Goal: Check status: Check status

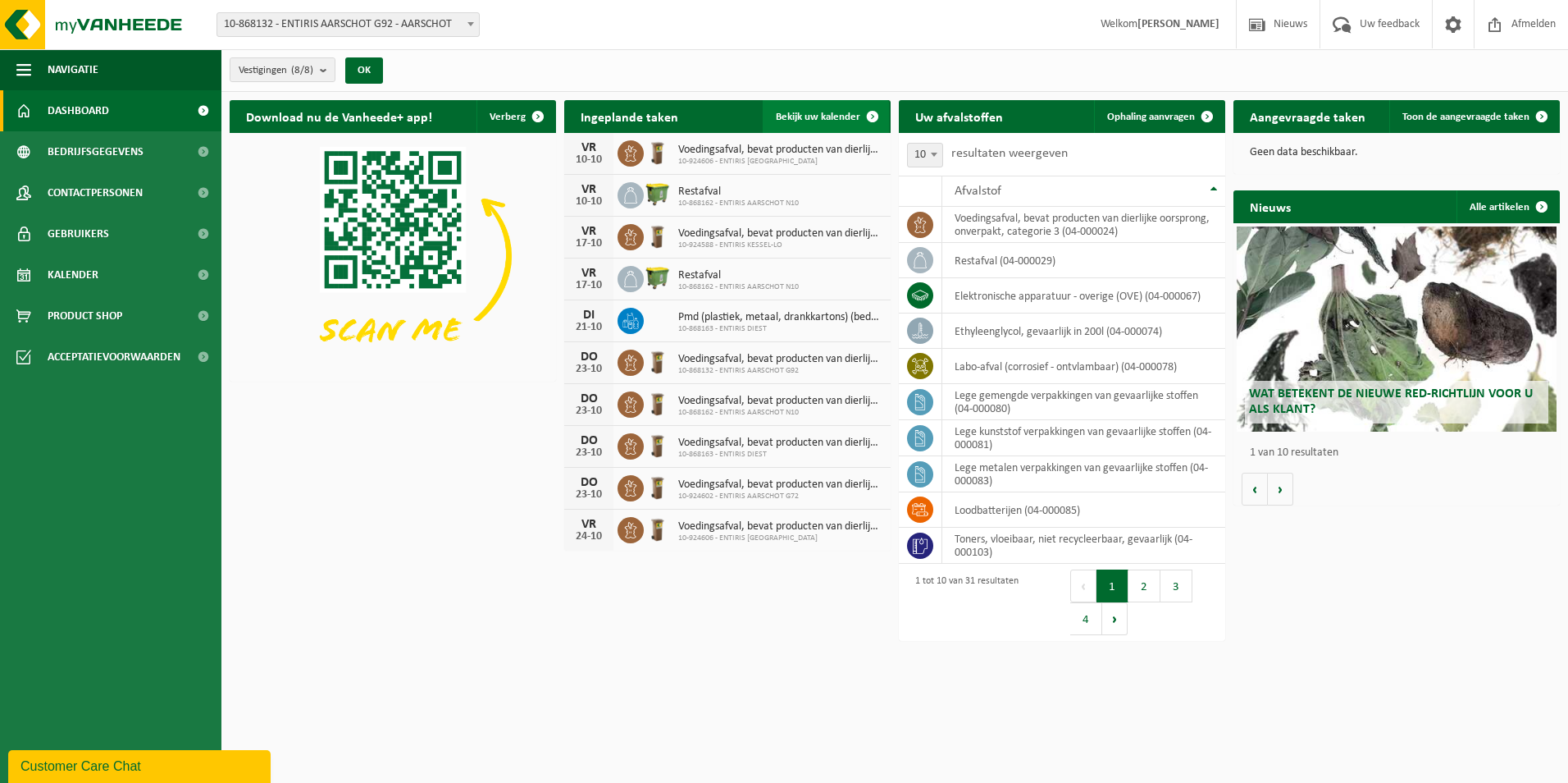
click at [839, 112] on span "Bekijk uw kalender" at bounding box center [818, 117] width 85 height 11
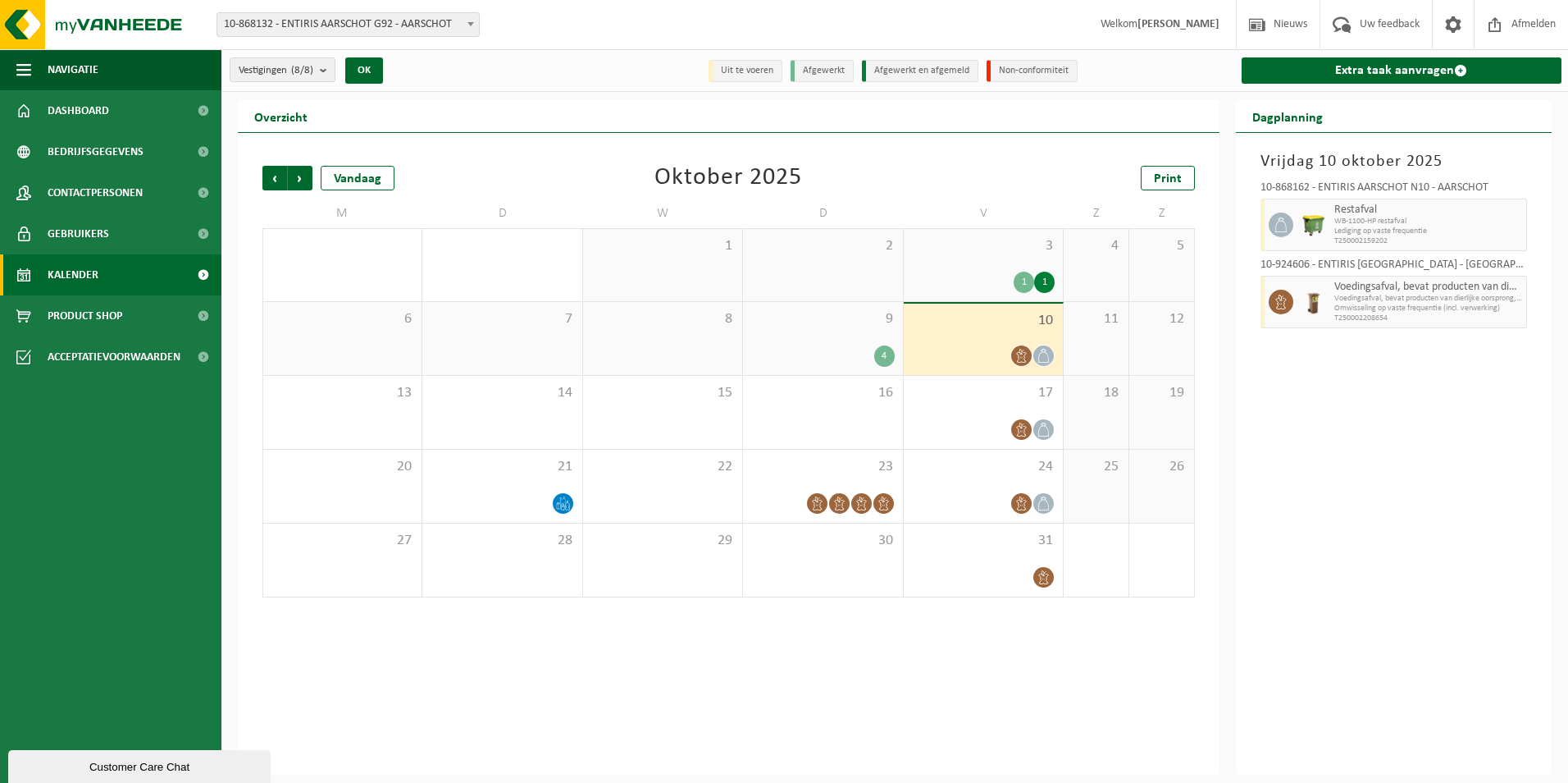
click at [881, 355] on div "4" at bounding box center [884, 357] width 21 height 21
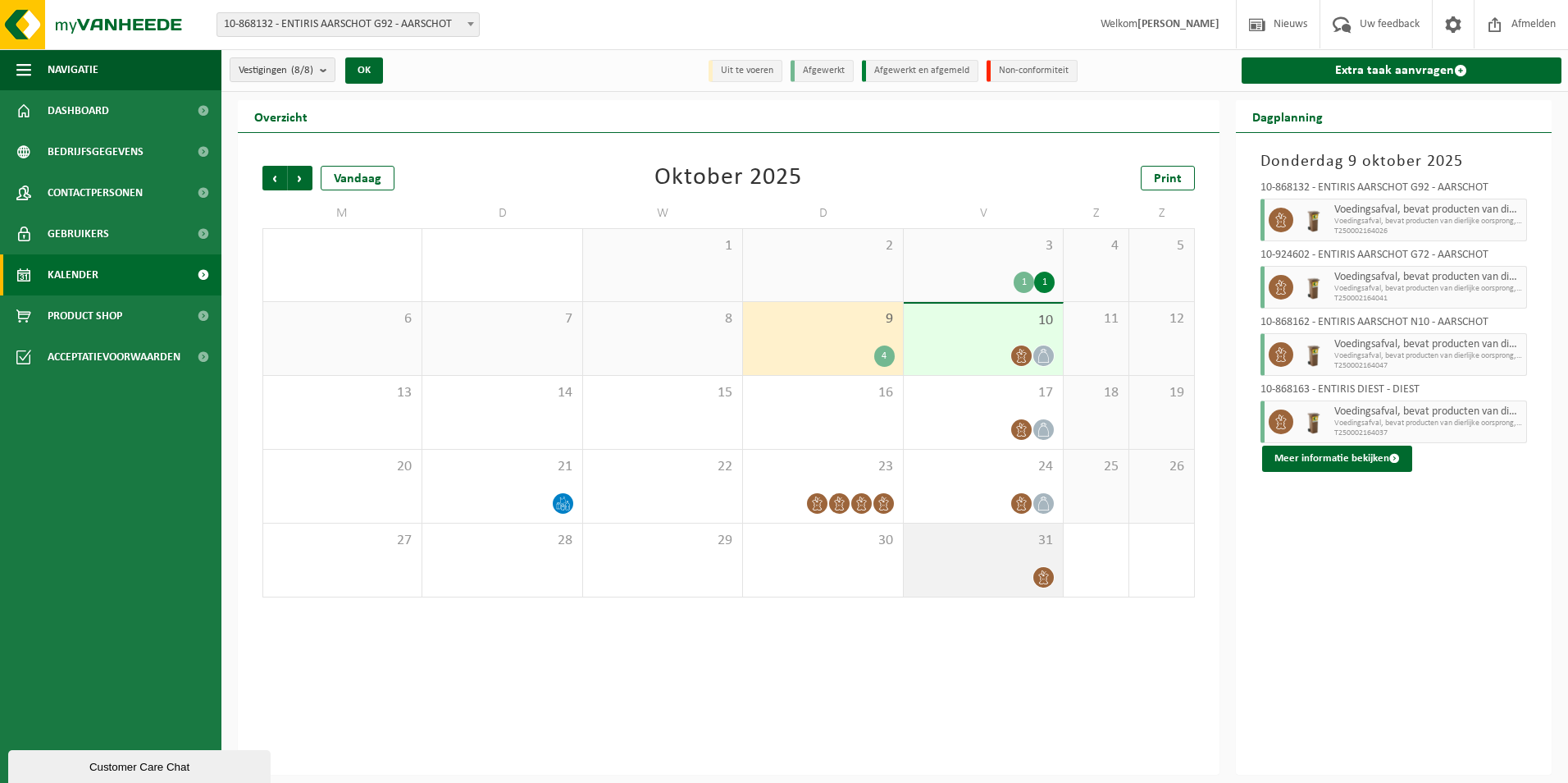
click at [1040, 573] on icon at bounding box center [1044, 577] width 14 height 14
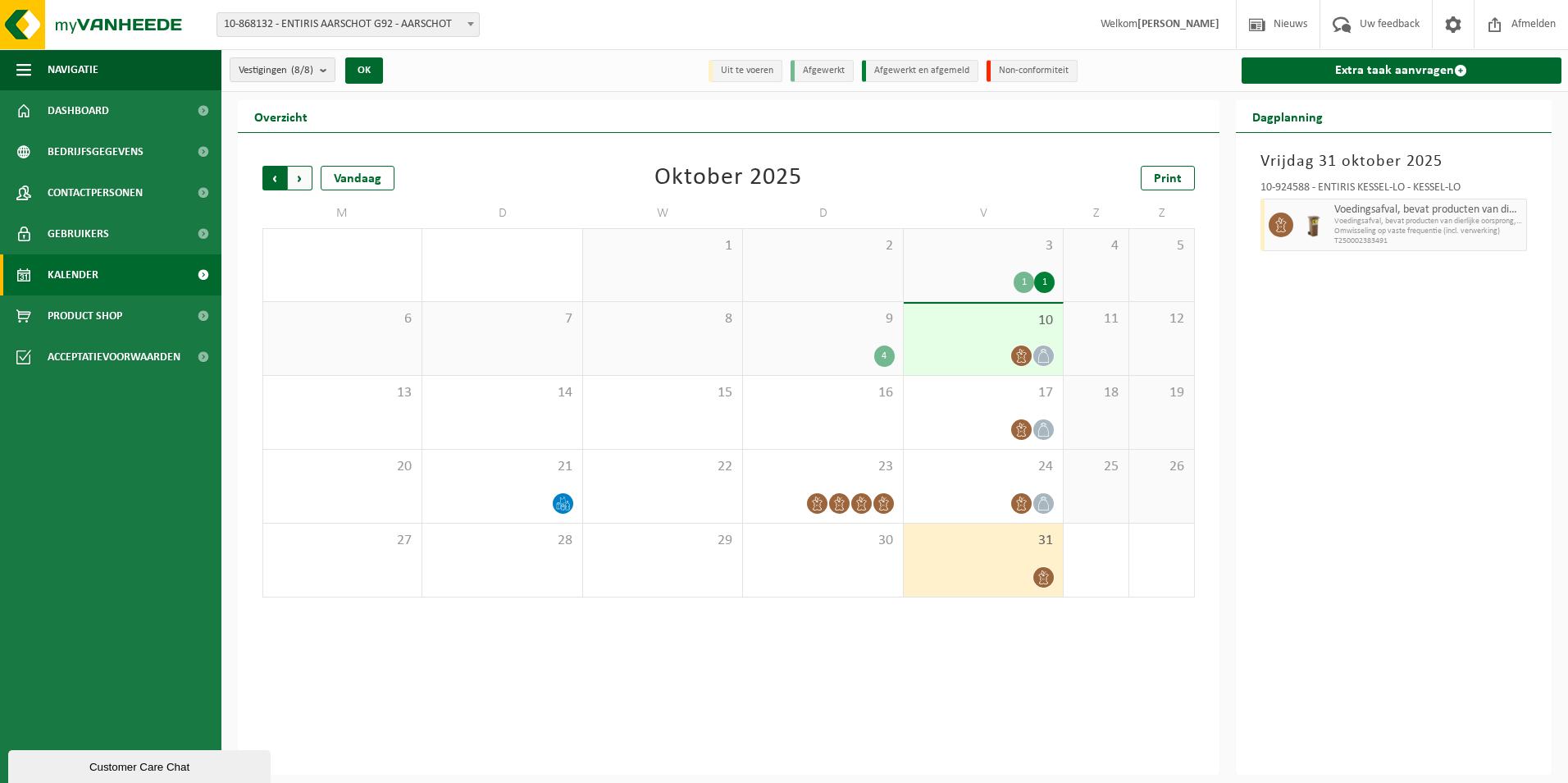
click at [299, 177] on span "Volgende" at bounding box center [300, 178] width 25 height 25
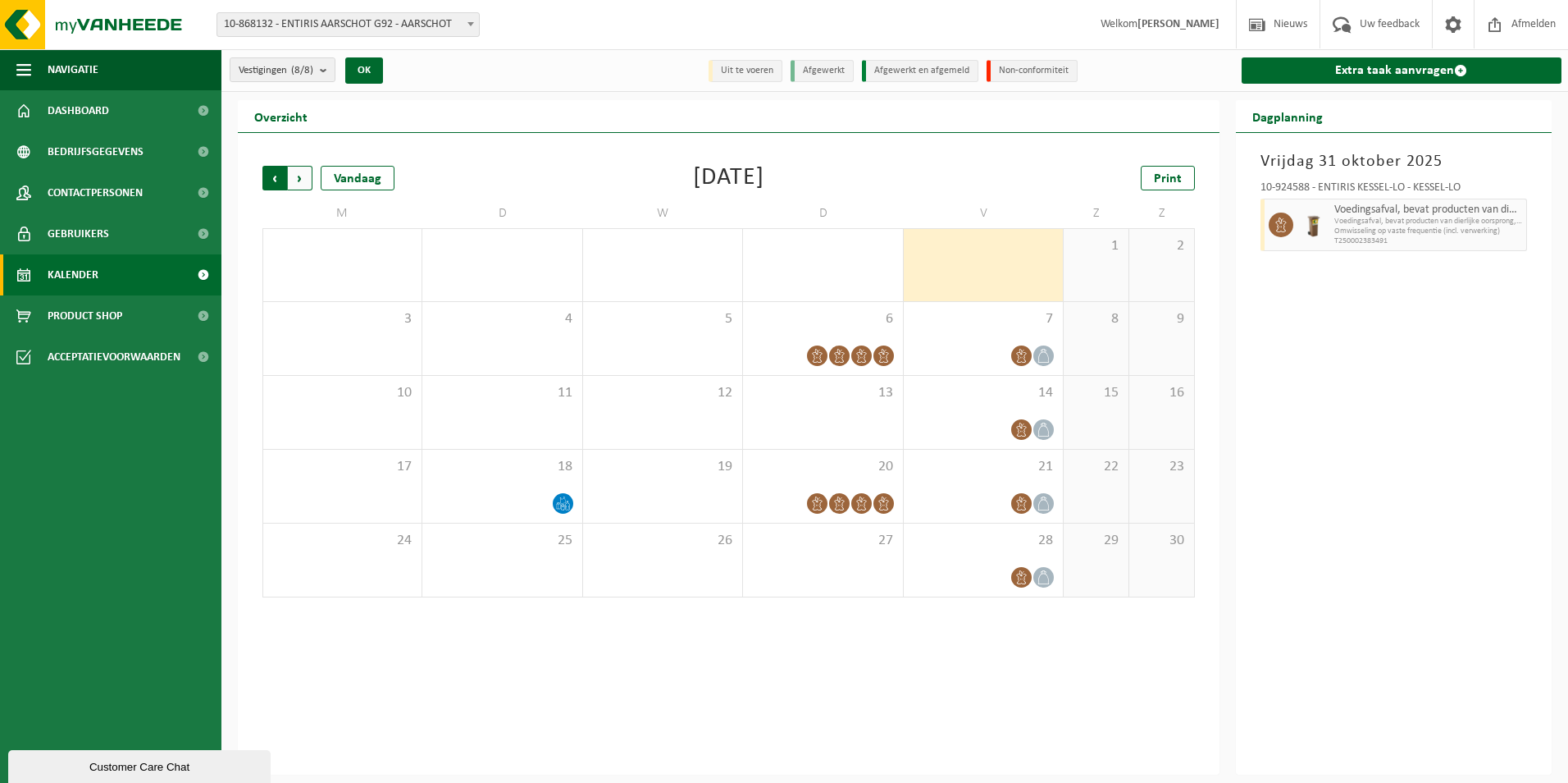
click at [304, 170] on span "Volgende" at bounding box center [300, 178] width 25 height 25
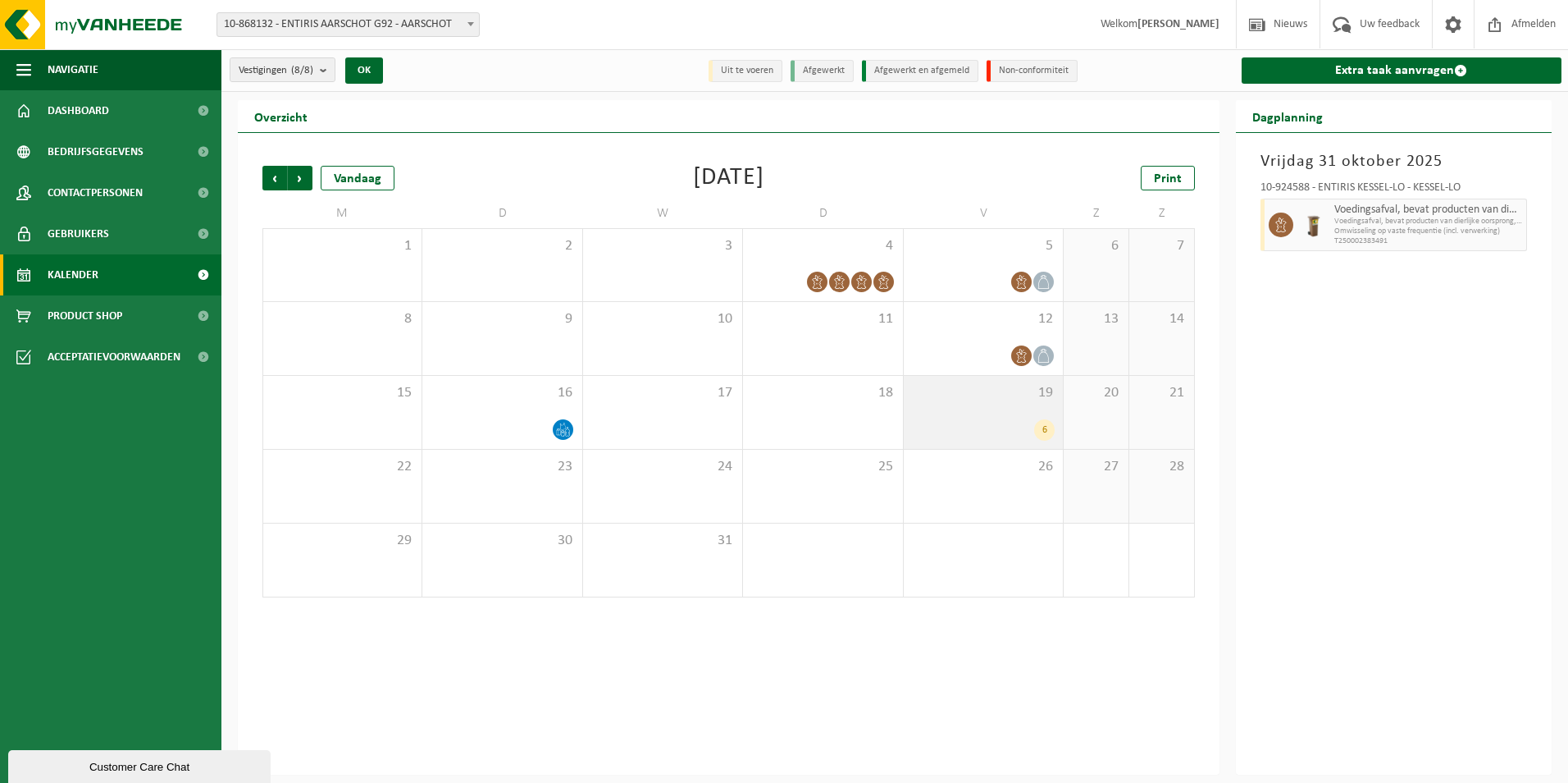
click at [1049, 425] on div "6" at bounding box center [1045, 430] width 21 height 21
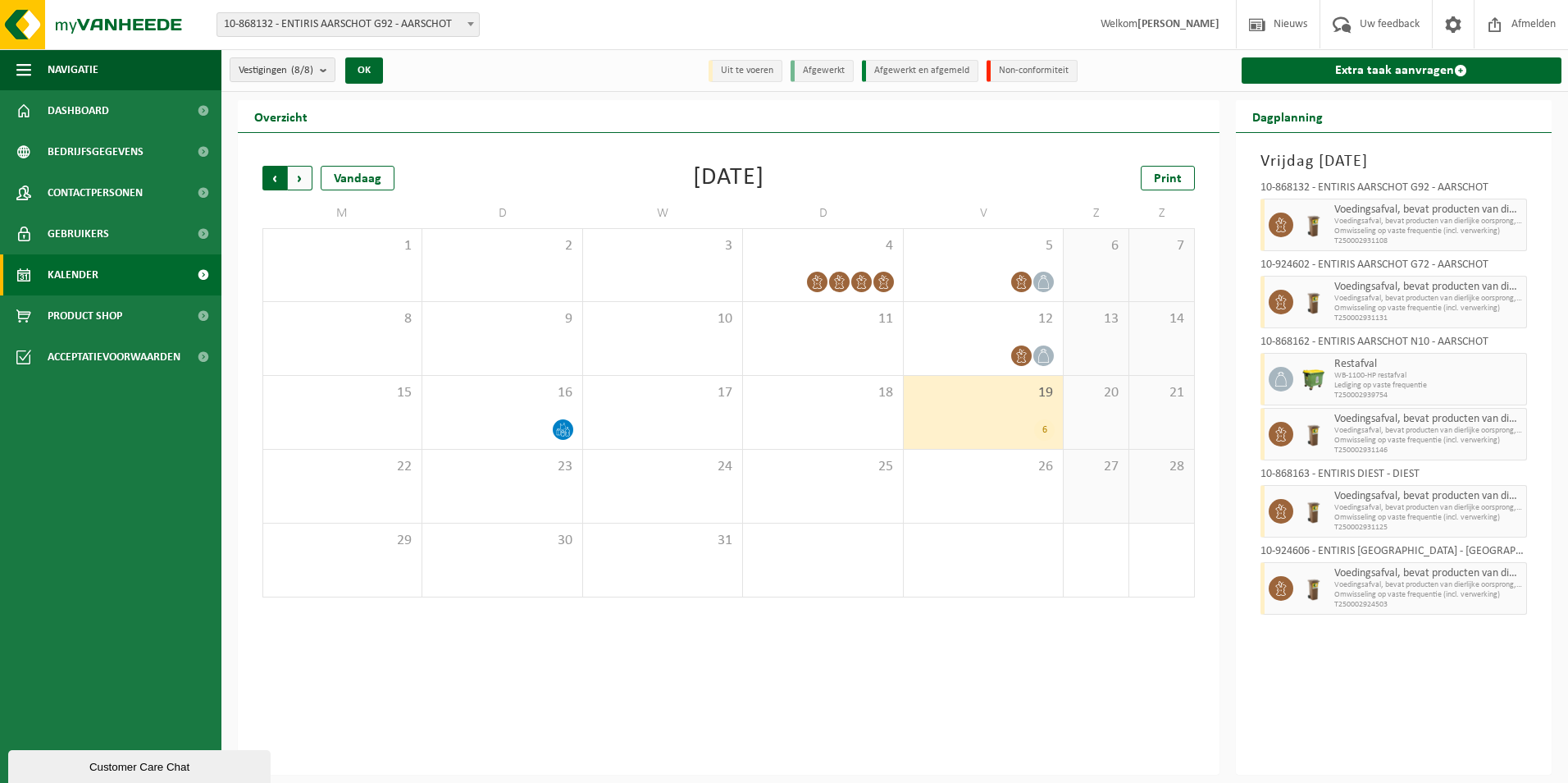
click at [299, 174] on span "Volgende" at bounding box center [300, 178] width 25 height 25
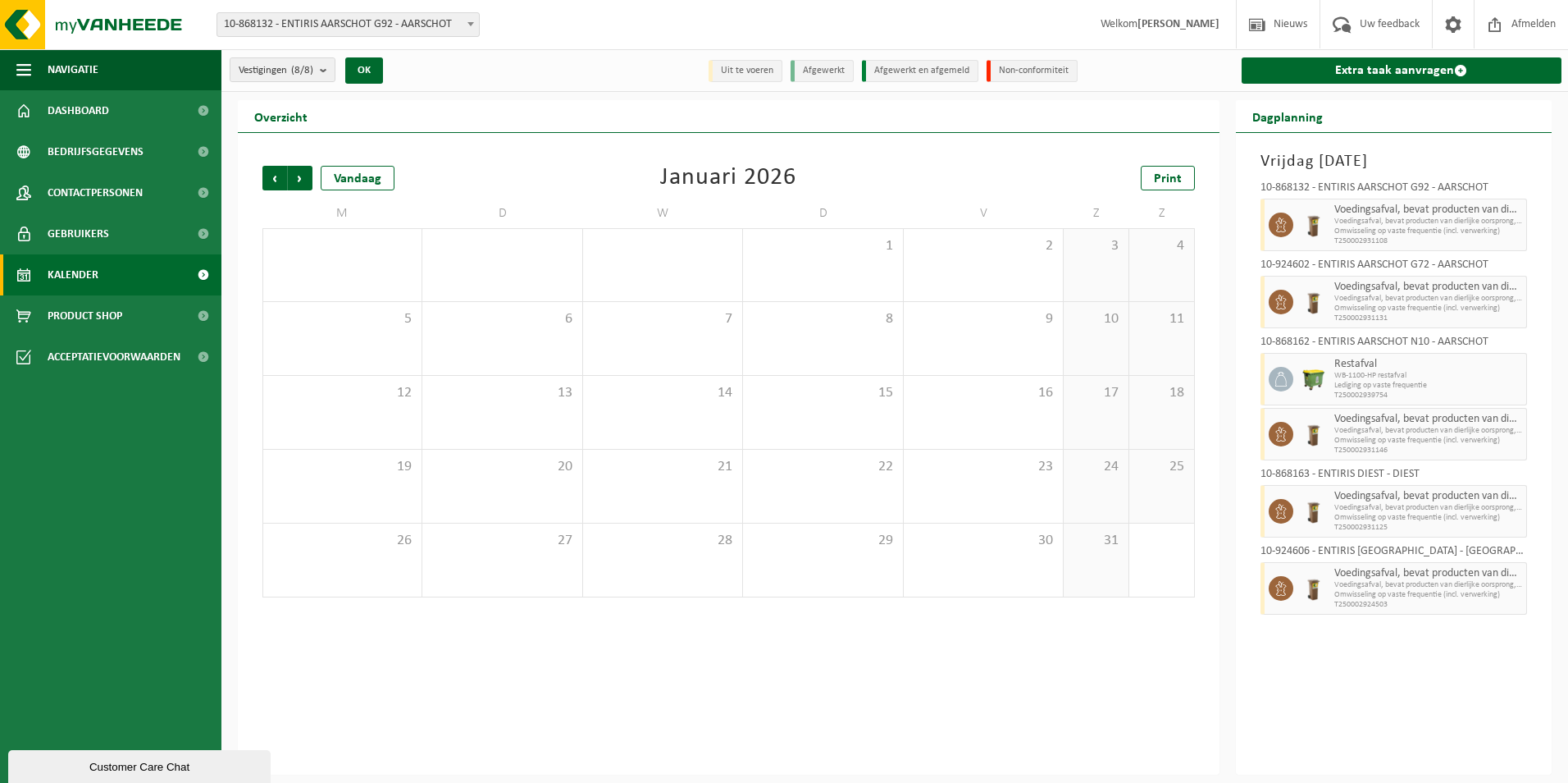
click at [299, 174] on span "Volgende" at bounding box center [300, 178] width 25 height 25
click at [837, 71] on li "Afgewerkt" at bounding box center [822, 71] width 63 height 22
click at [279, 176] on span "Vorige" at bounding box center [275, 178] width 25 height 25
click at [279, 175] on span "Vorige" at bounding box center [275, 178] width 25 height 25
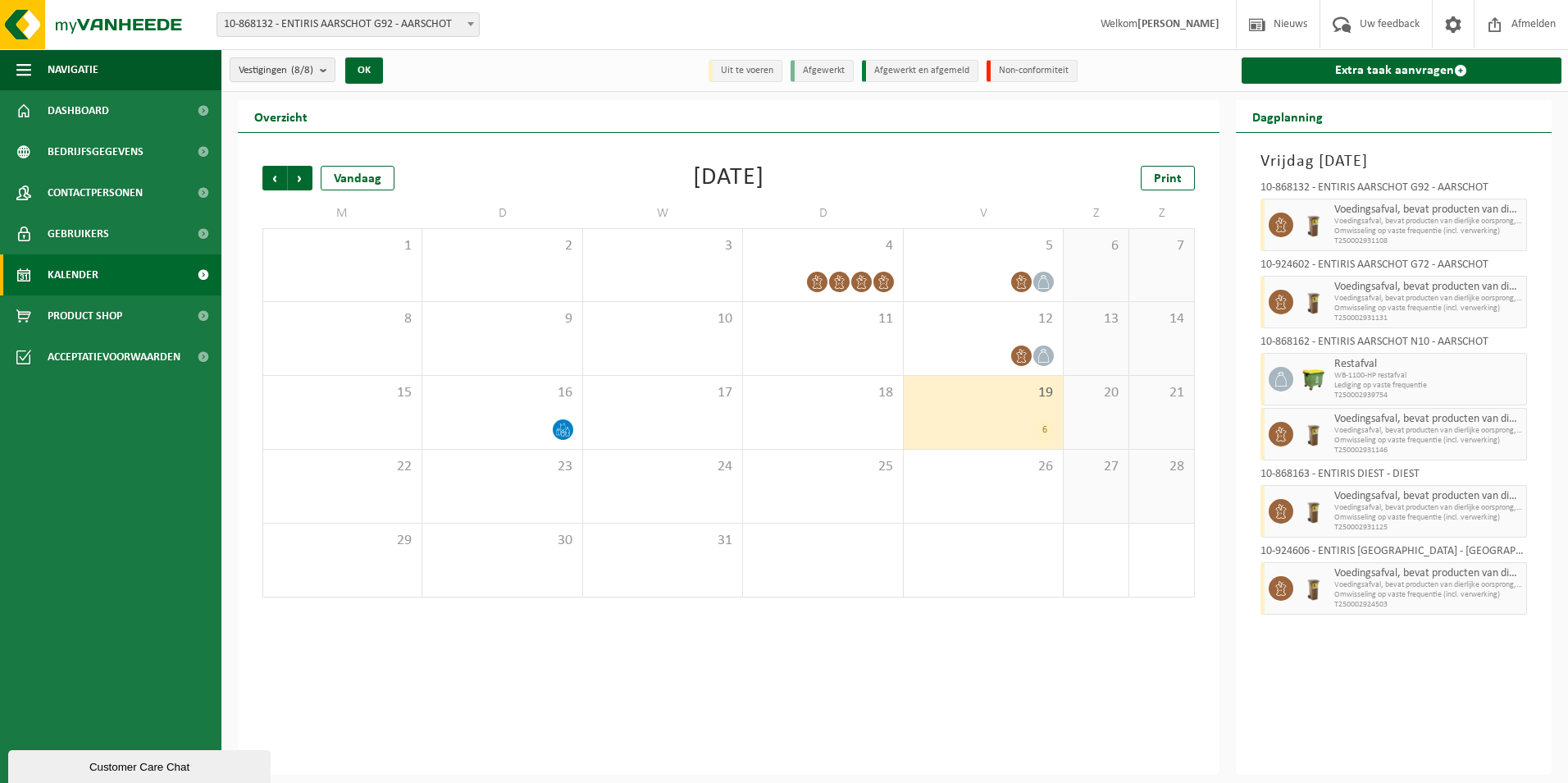
click at [279, 175] on span "Vorige" at bounding box center [275, 178] width 25 height 25
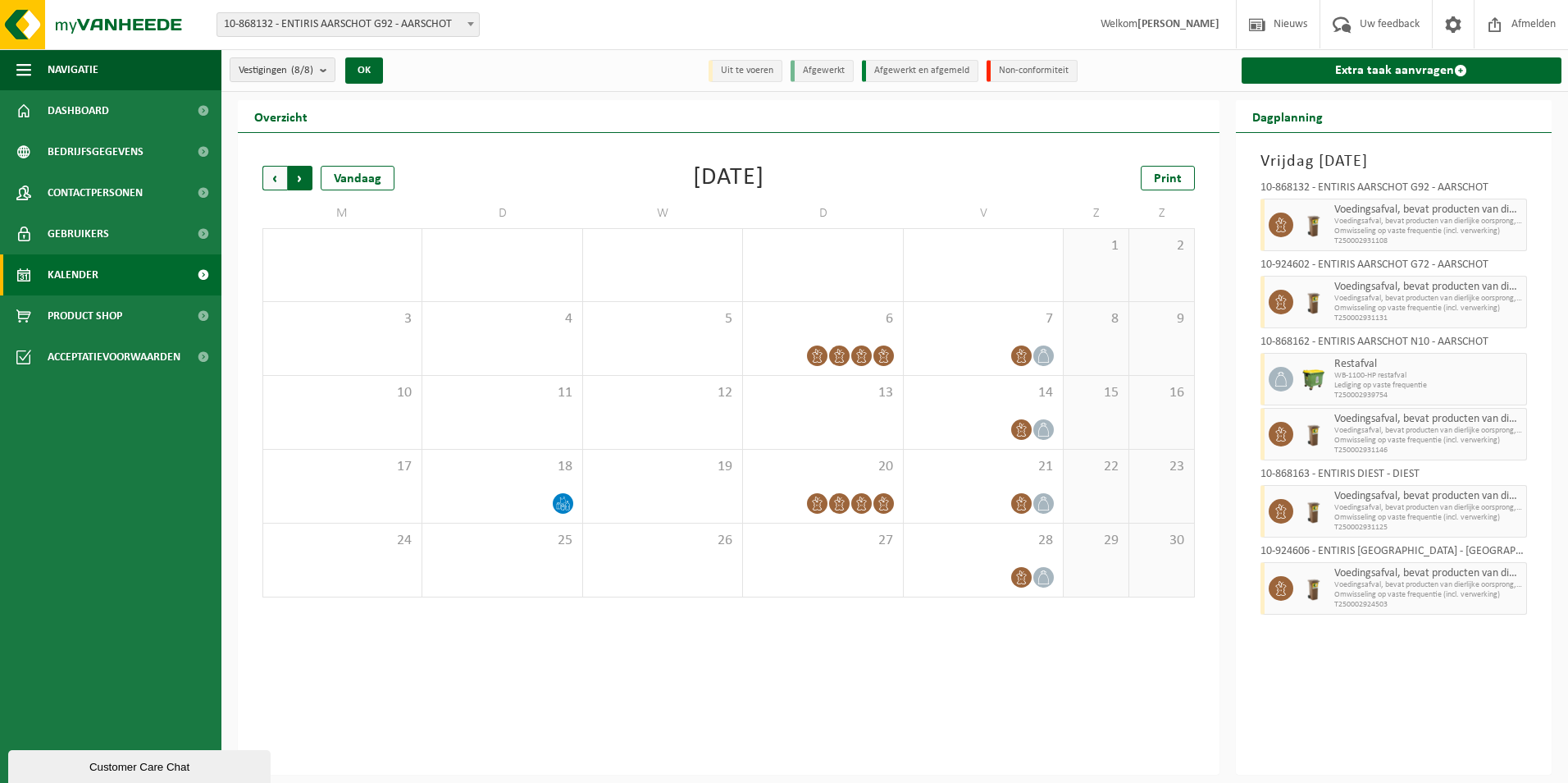
click at [280, 178] on span "Vorige" at bounding box center [275, 178] width 25 height 25
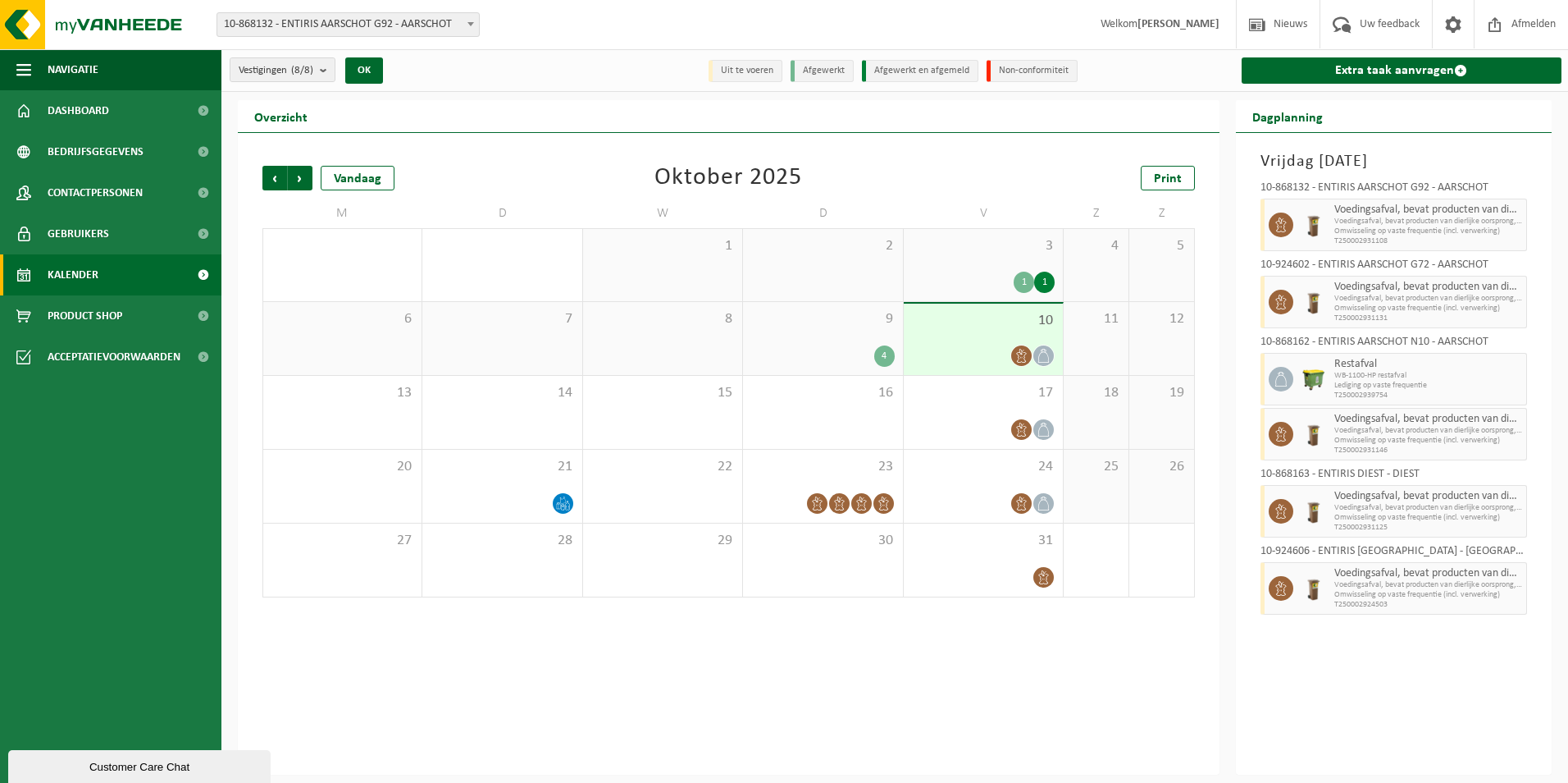
click at [839, 73] on li "Afgewerkt" at bounding box center [822, 71] width 63 height 22
click at [850, 411] on div "16" at bounding box center [822, 412] width 159 height 73
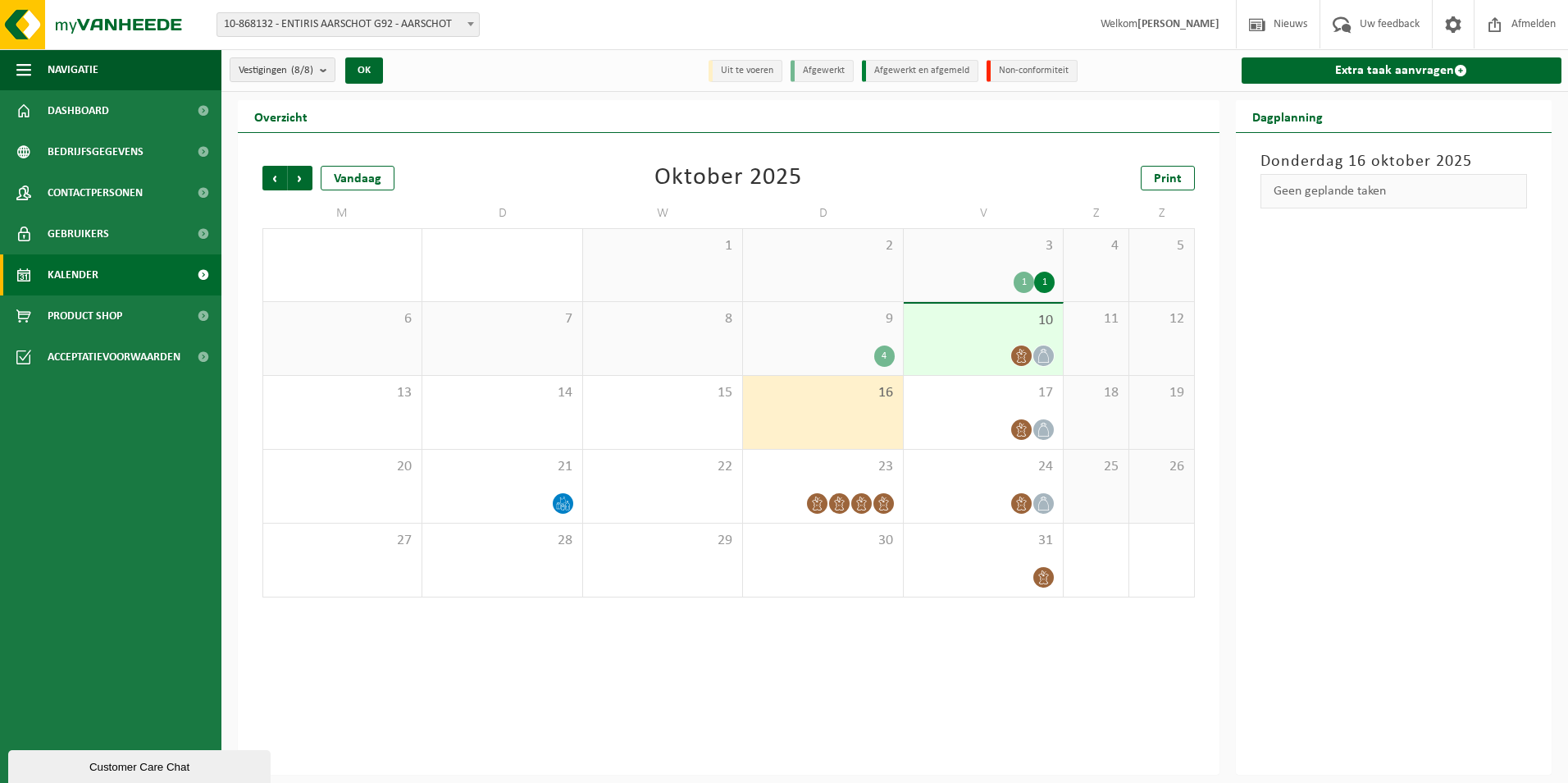
click at [992, 347] on div at bounding box center [983, 356] width 142 height 22
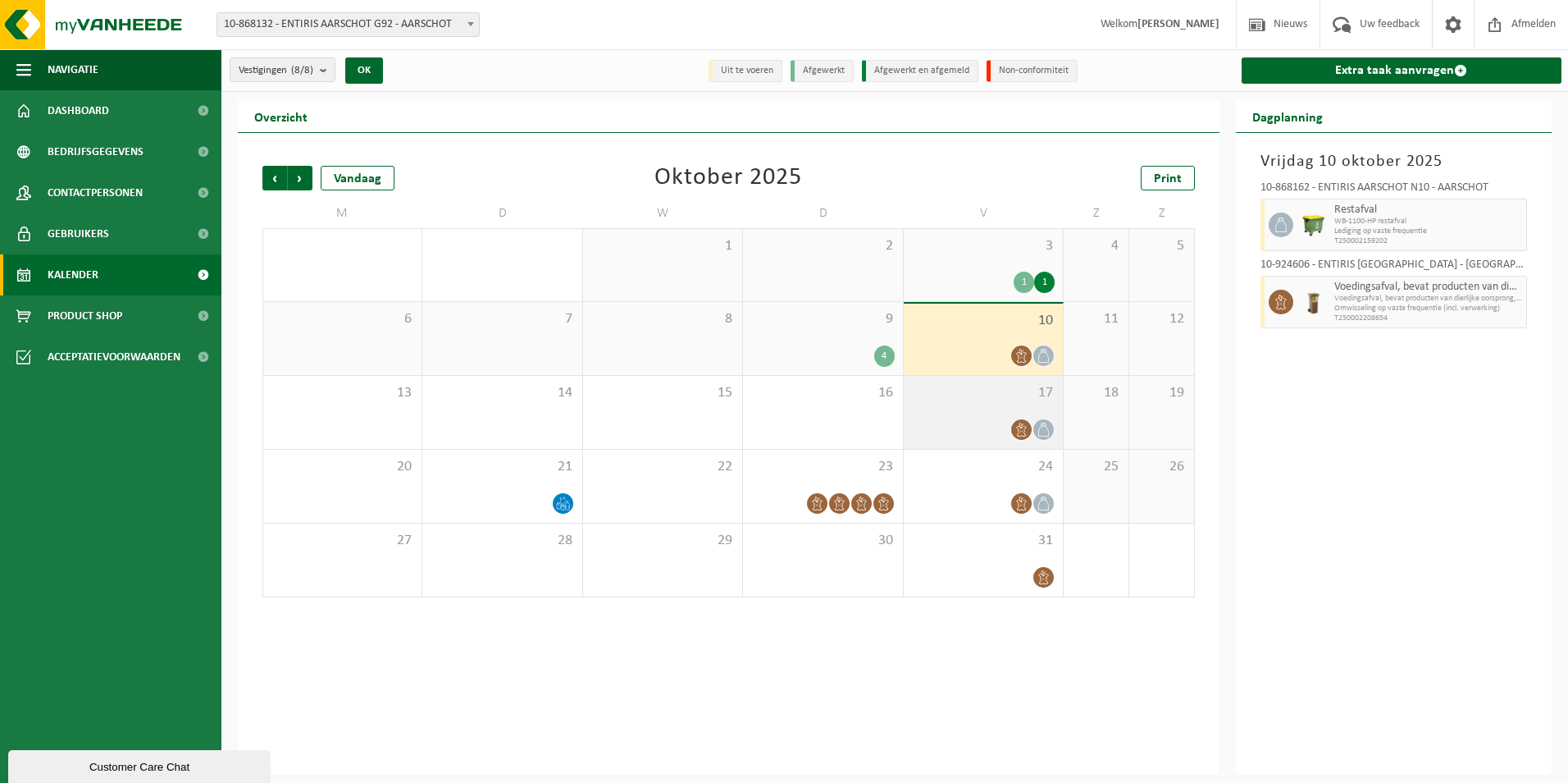
click at [1030, 423] on span at bounding box center [1021, 429] width 21 height 21
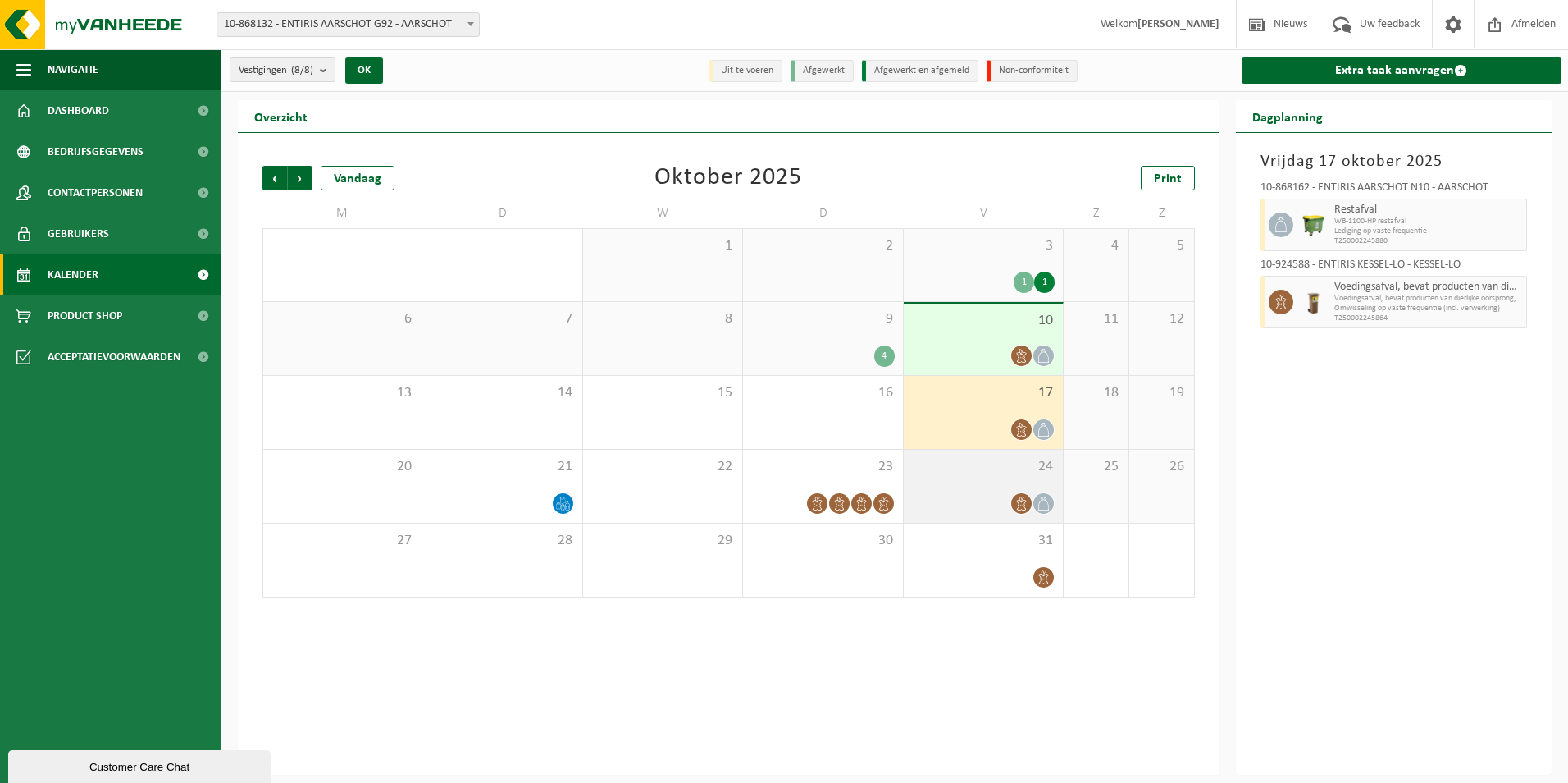
click at [1025, 495] on span at bounding box center [1021, 503] width 21 height 21
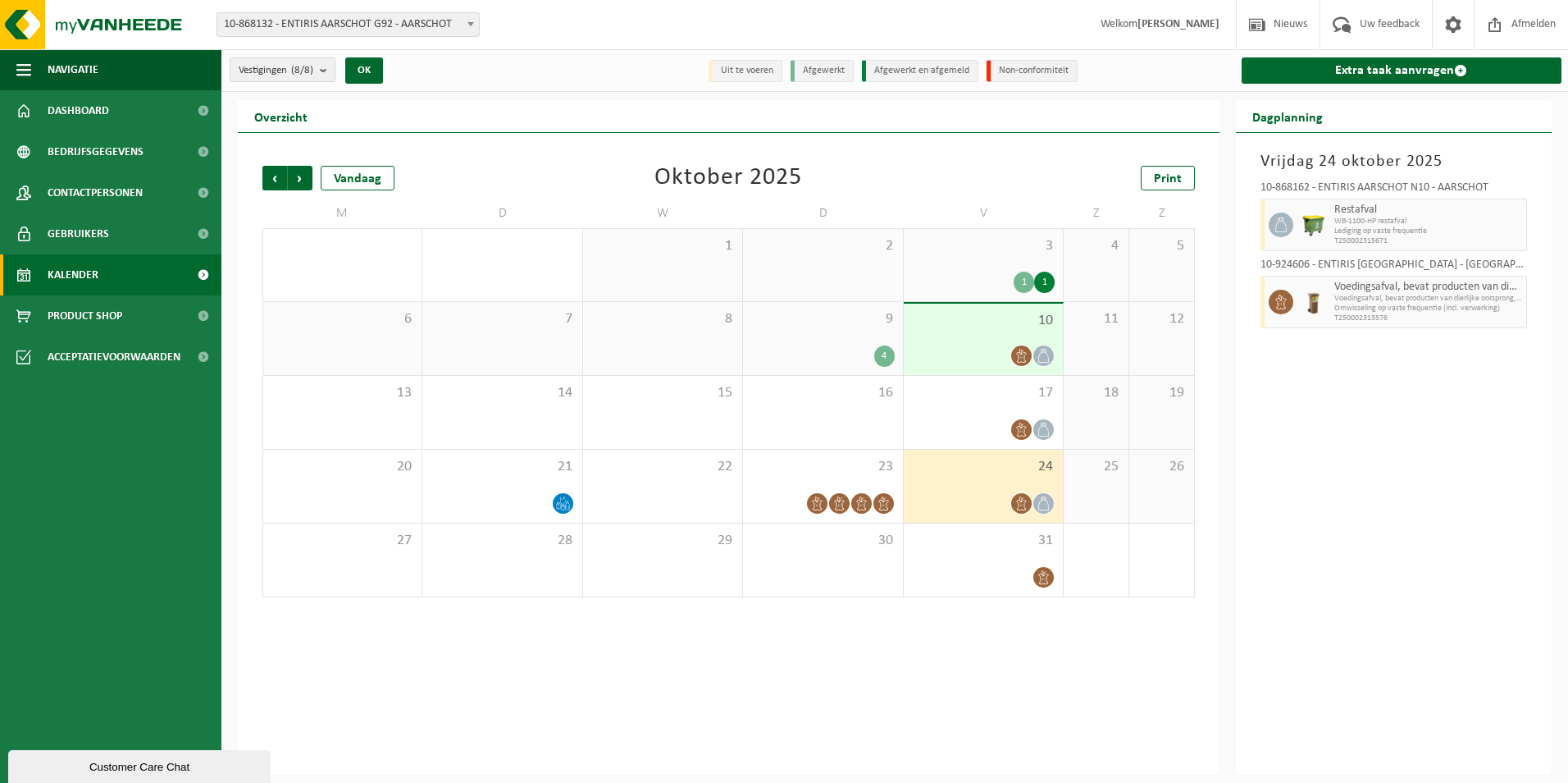
click at [1016, 482] on div "24" at bounding box center [983, 486] width 159 height 73
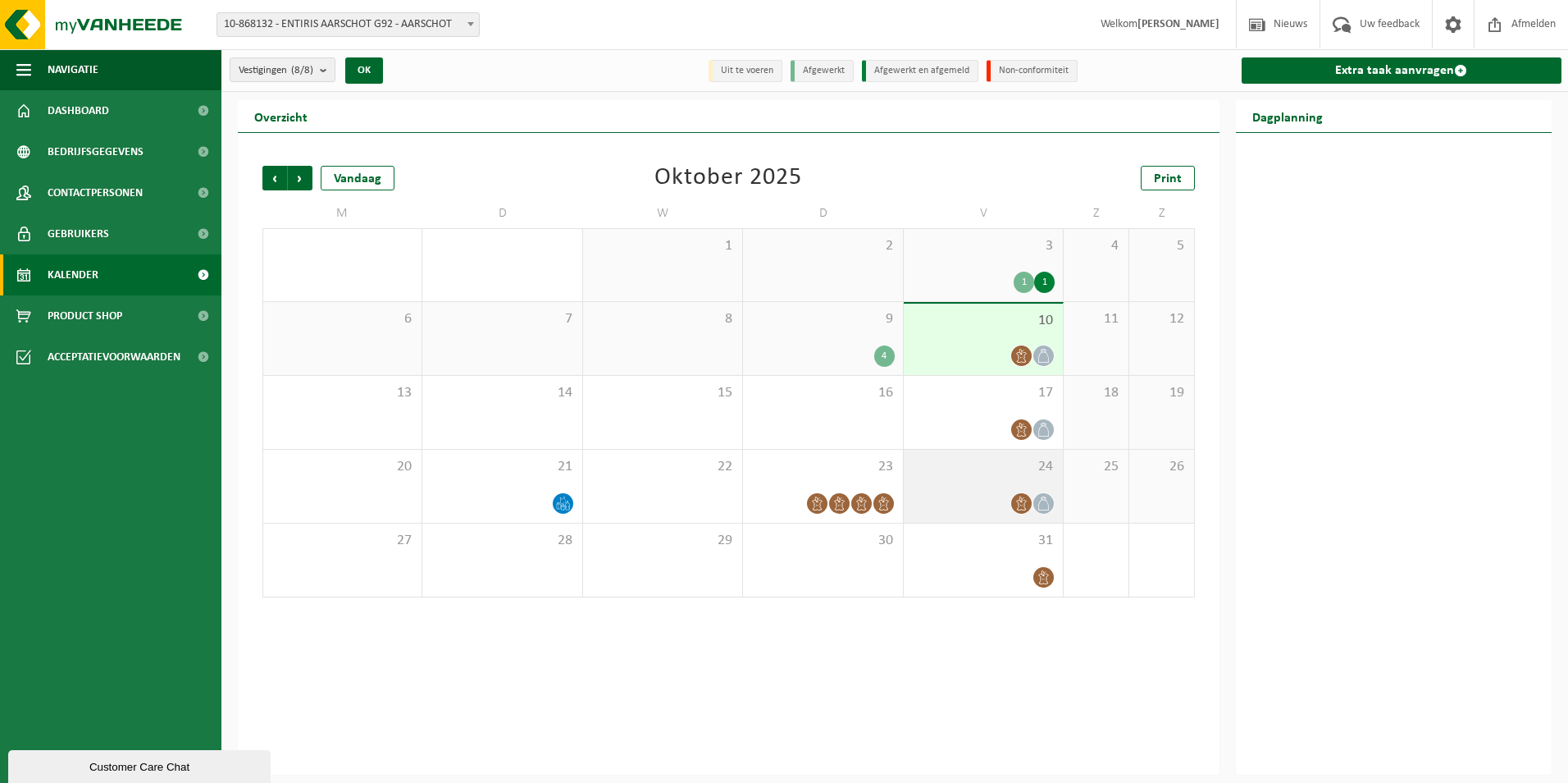
click at [1013, 503] on span at bounding box center [1021, 503] width 21 height 21
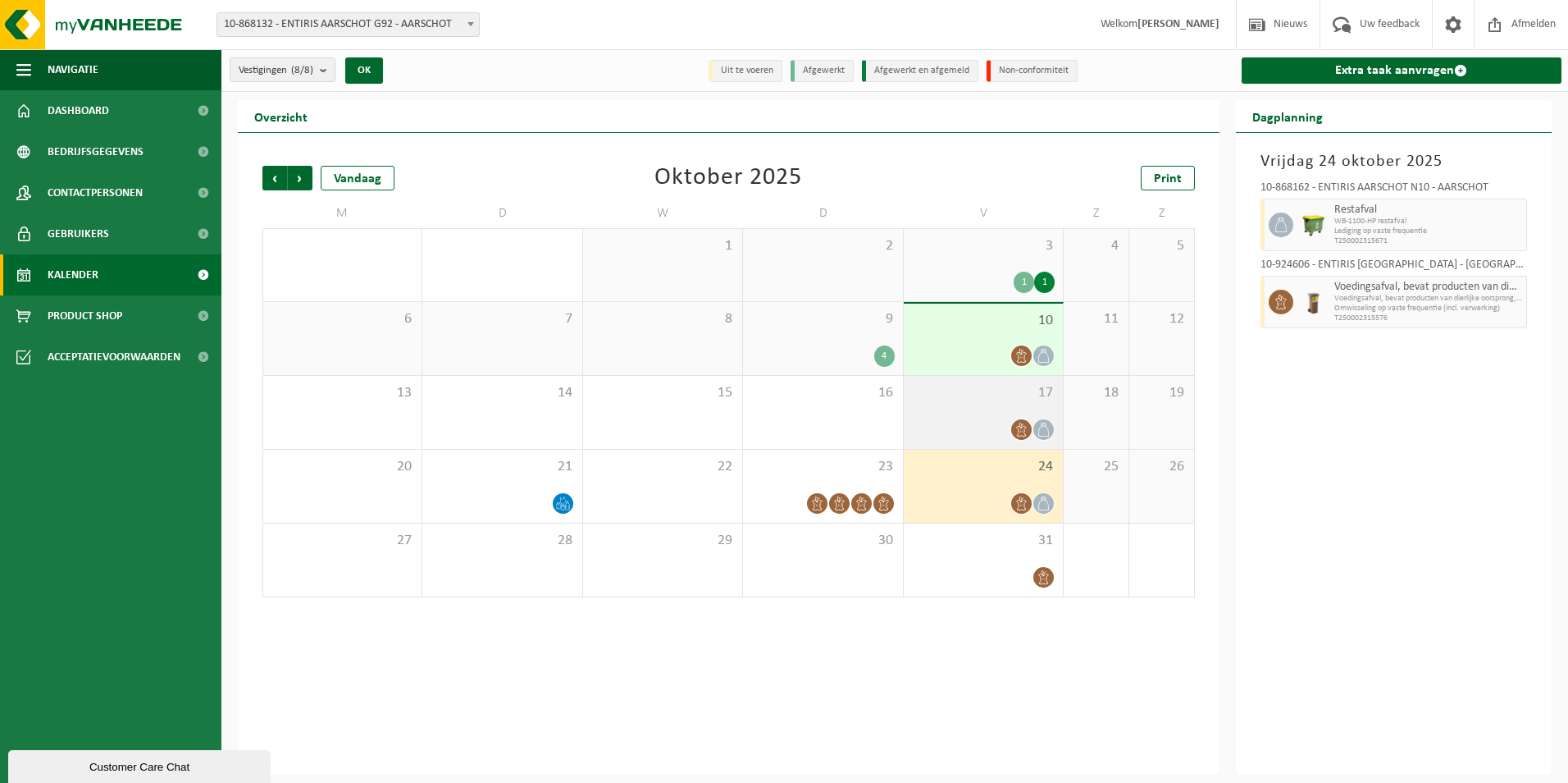
click at [1016, 418] on div at bounding box center [983, 429] width 142 height 22
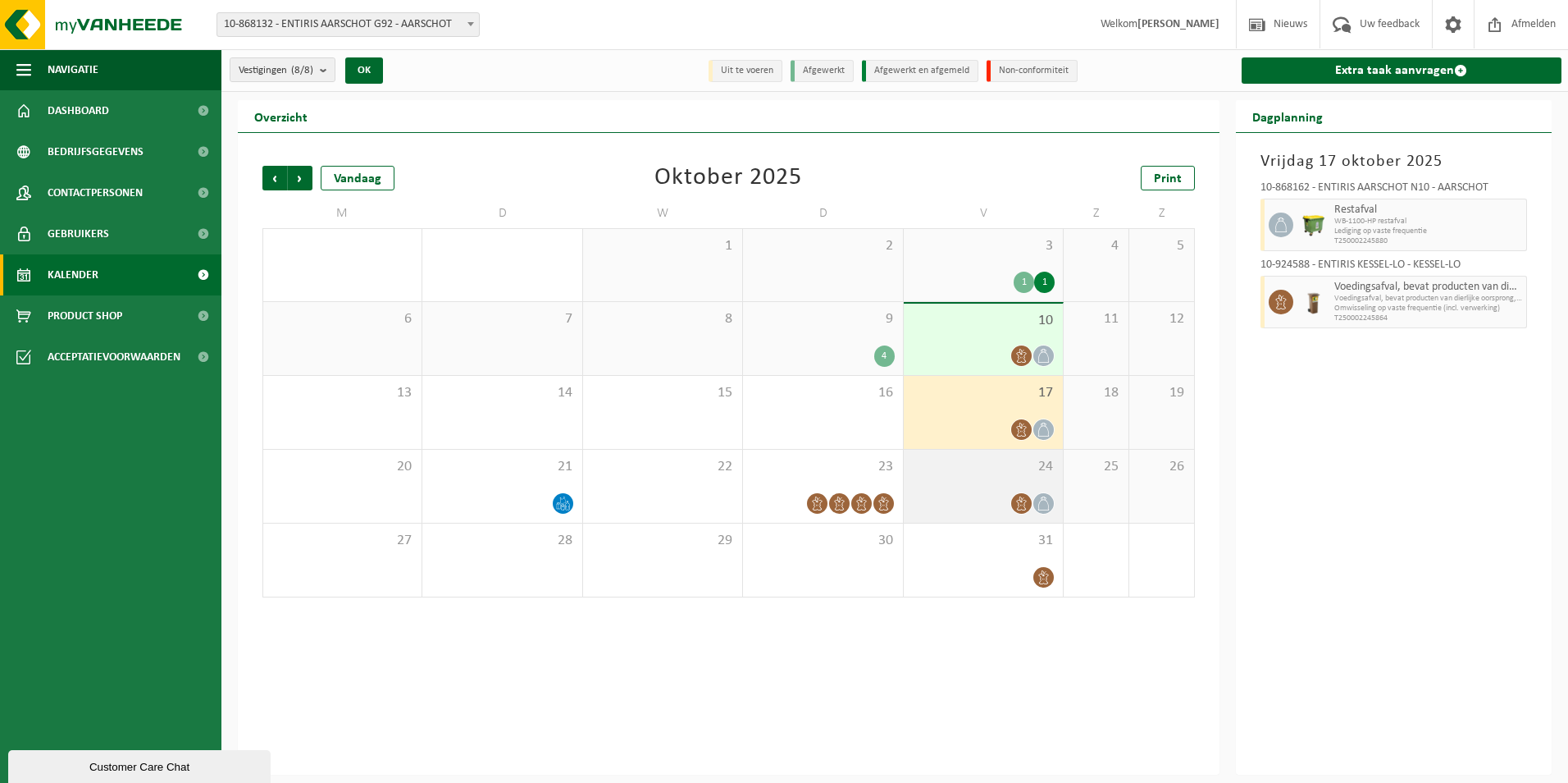
click at [1021, 488] on div "24" at bounding box center [983, 486] width 159 height 73
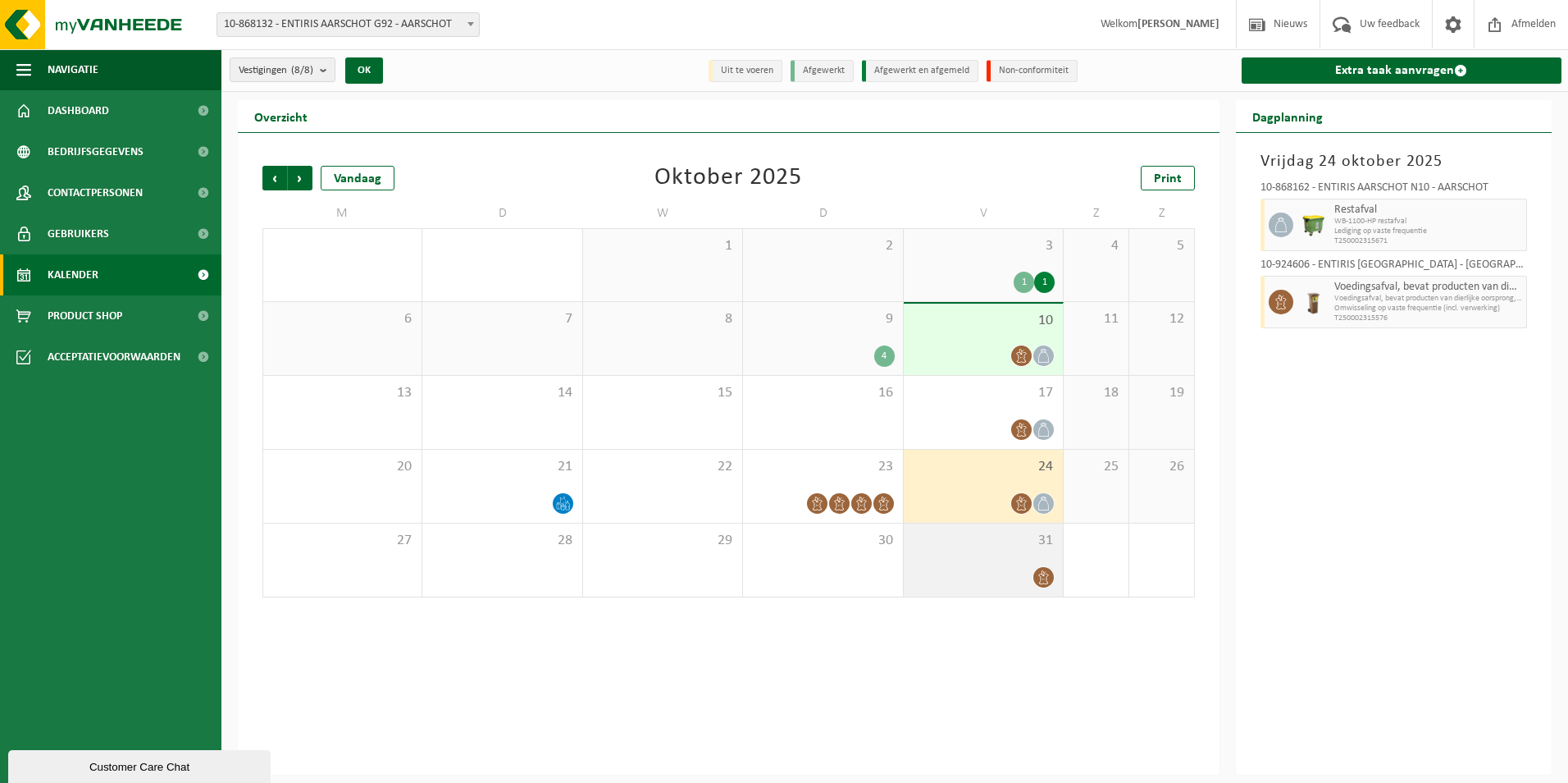
click at [1043, 577] on icon at bounding box center [1044, 577] width 14 height 14
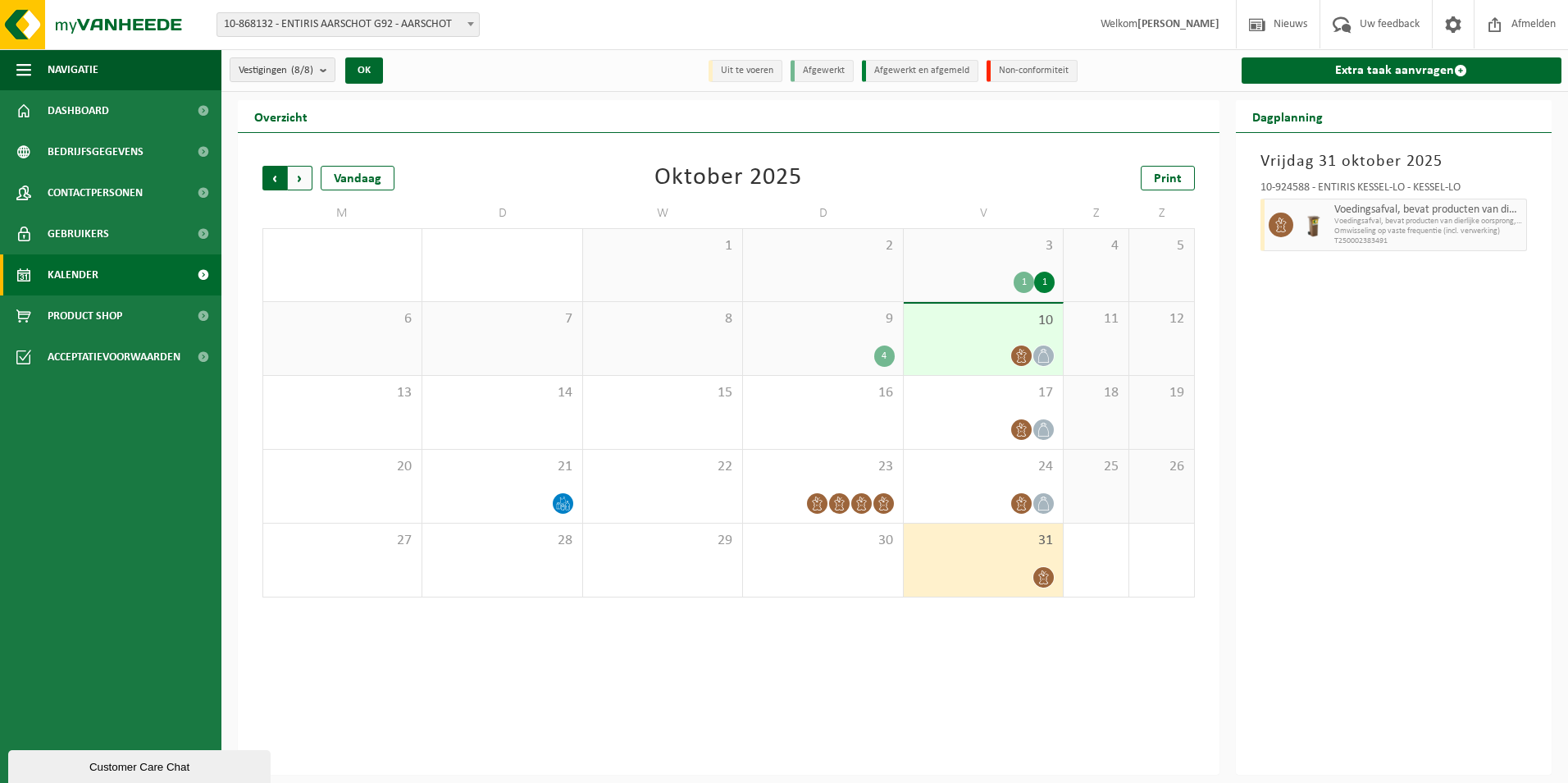
click at [298, 179] on span "Volgende" at bounding box center [300, 178] width 25 height 25
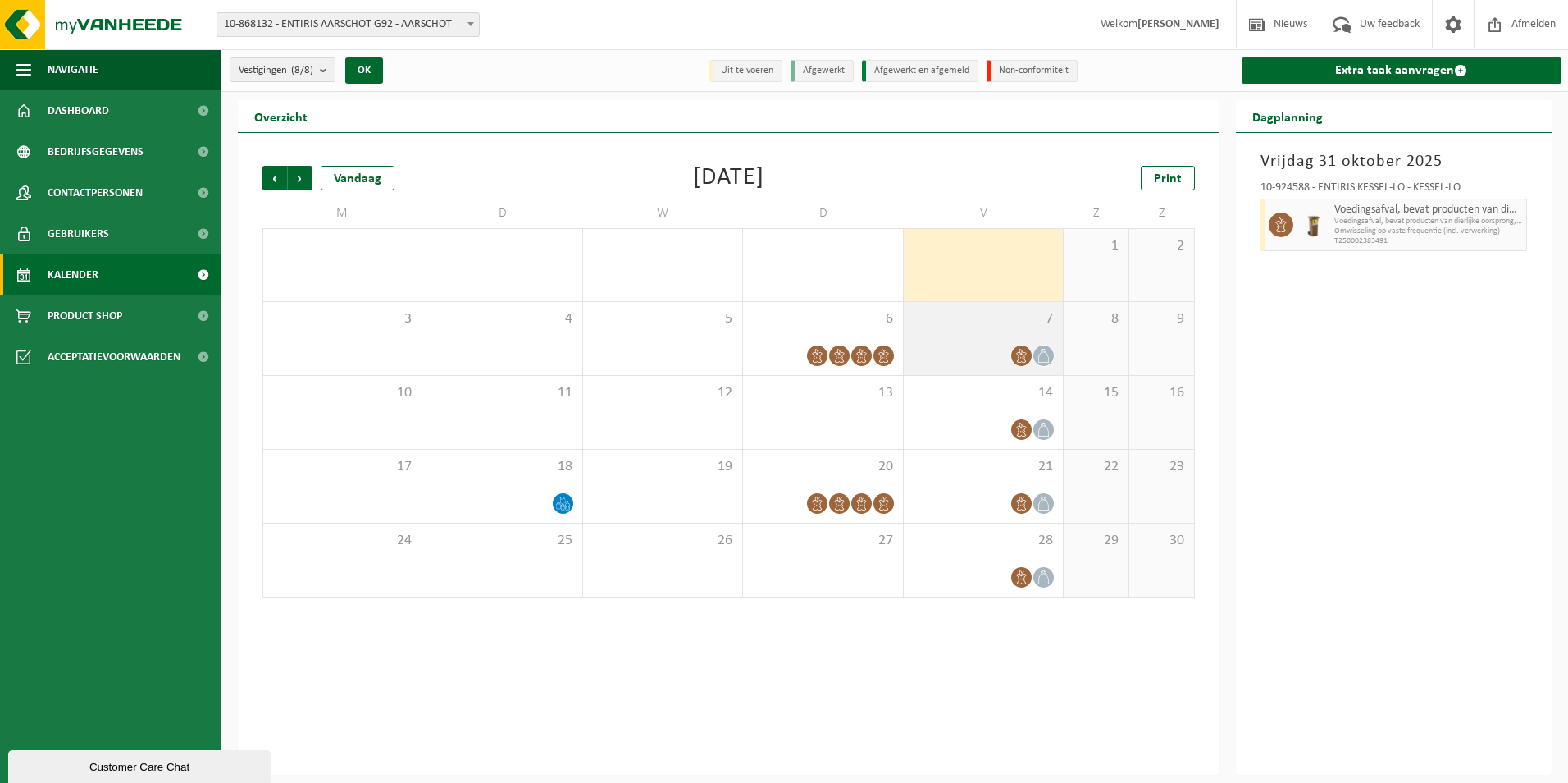
click at [1041, 349] on icon at bounding box center [1044, 356] width 14 height 14
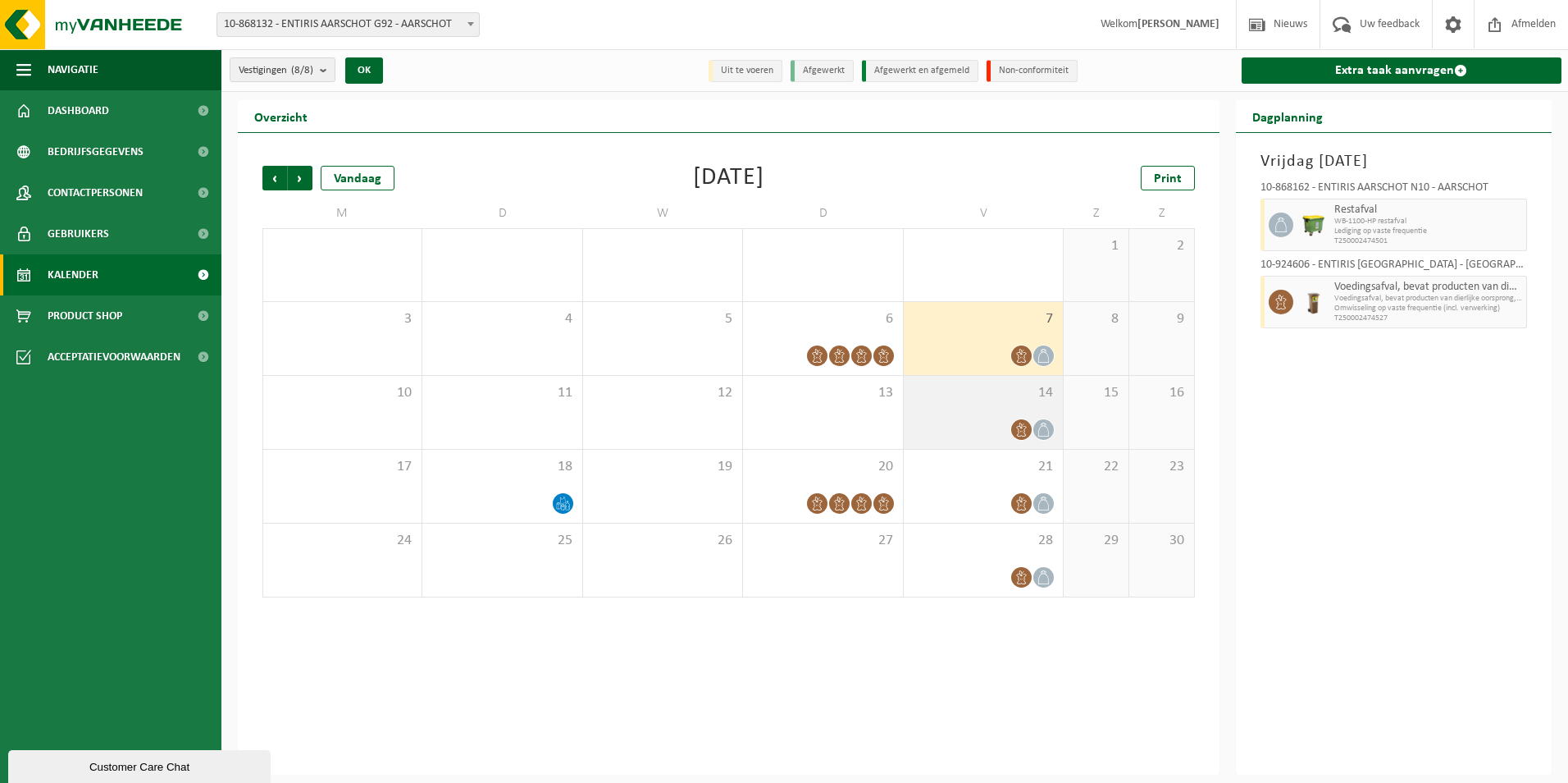
click at [1026, 427] on icon at bounding box center [1021, 429] width 14 height 14
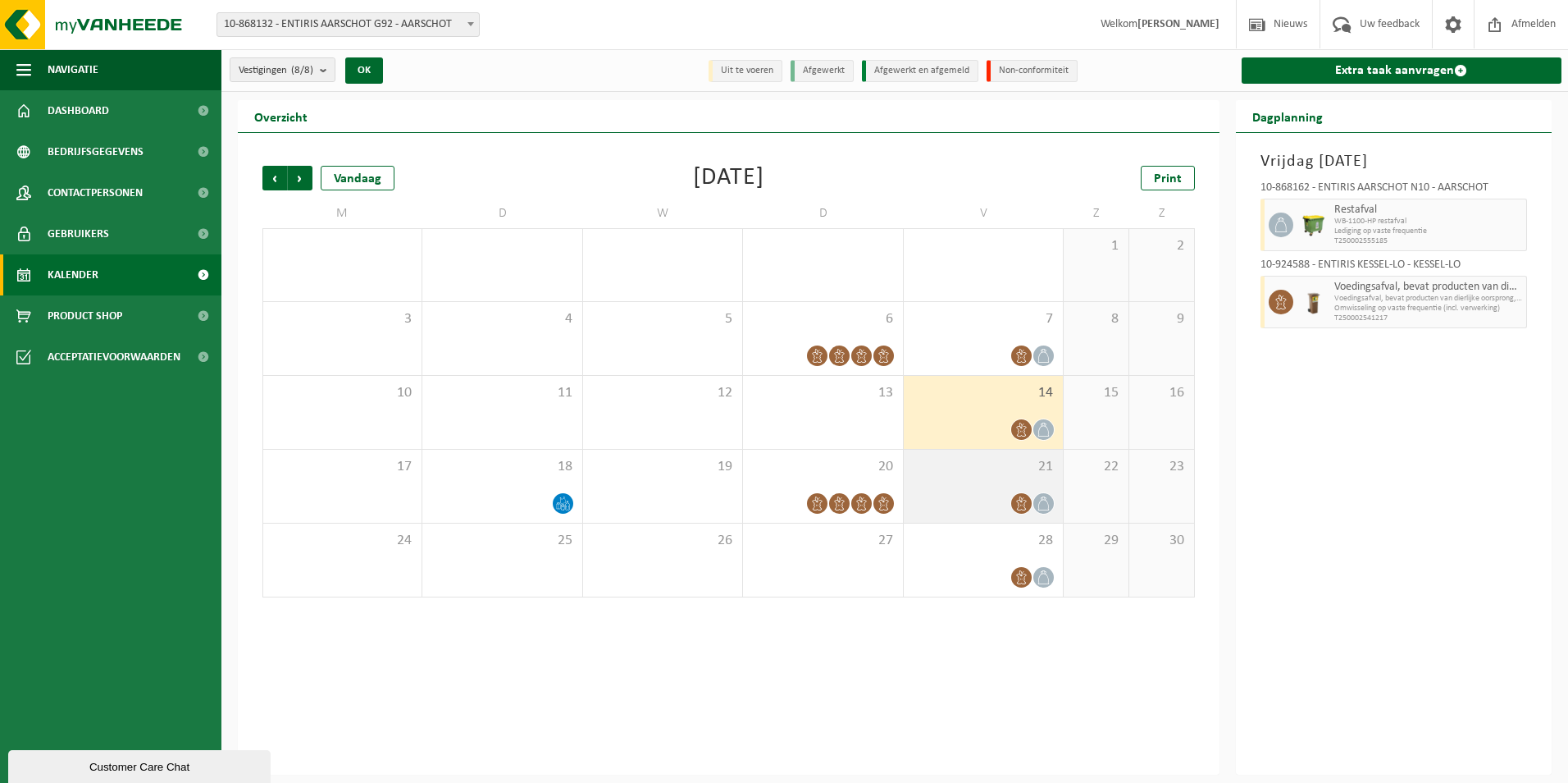
click at [1027, 499] on icon at bounding box center [1021, 503] width 14 height 14
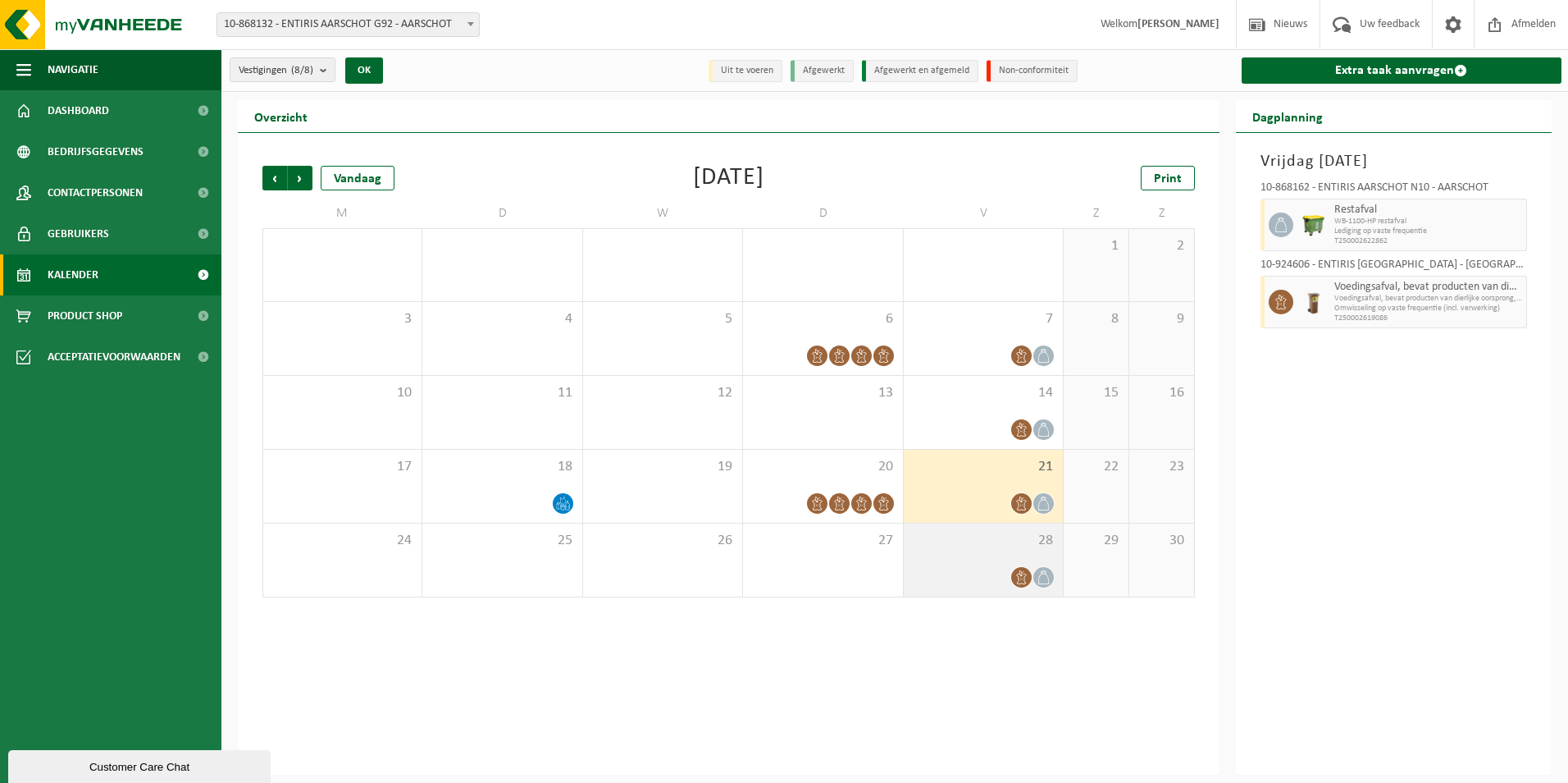
click at [1019, 569] on span at bounding box center [1021, 577] width 21 height 21
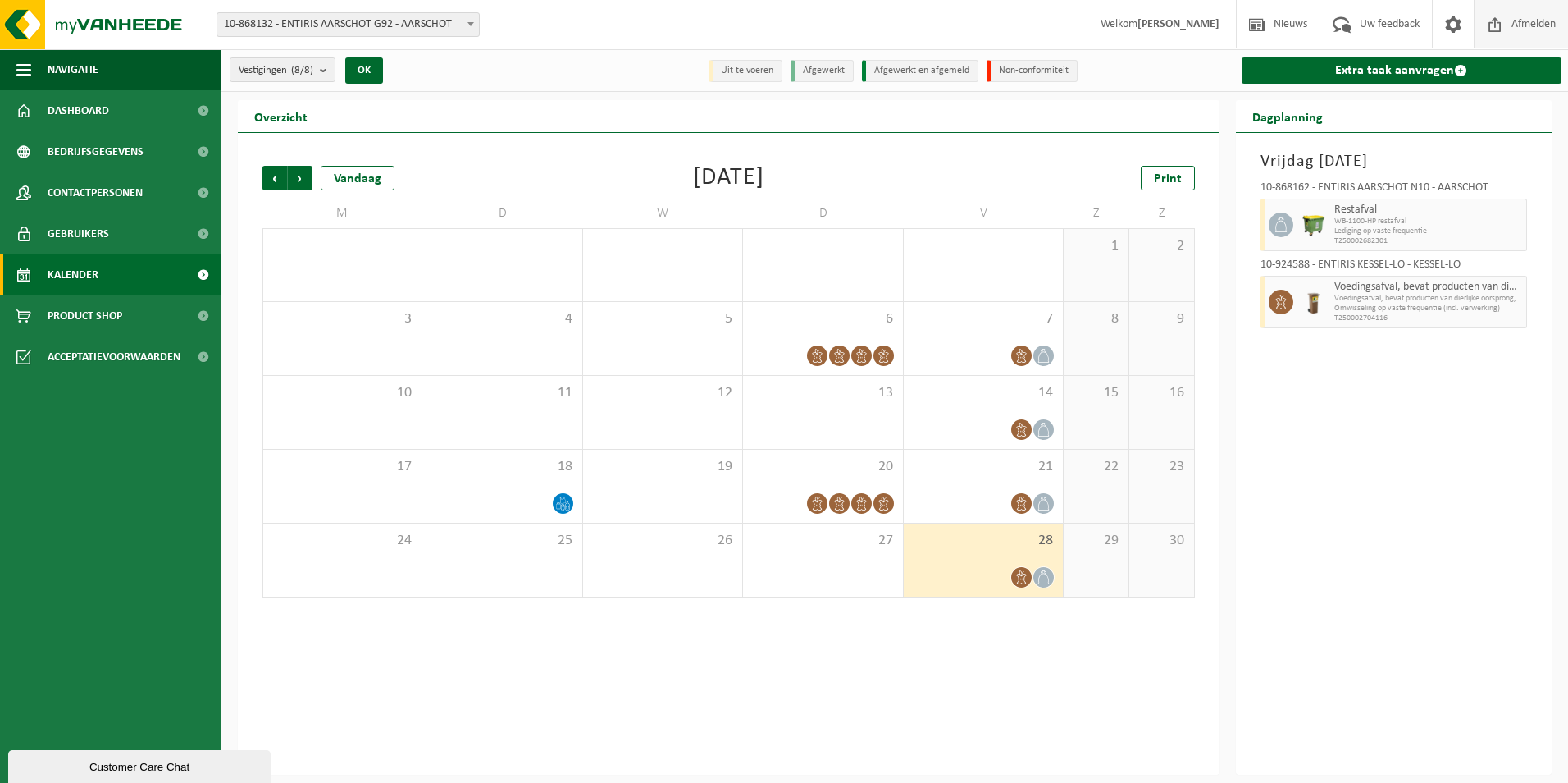
click at [1533, 18] on span "Afmelden" at bounding box center [1534, 24] width 53 height 49
